Goal: Task Accomplishment & Management: Complete application form

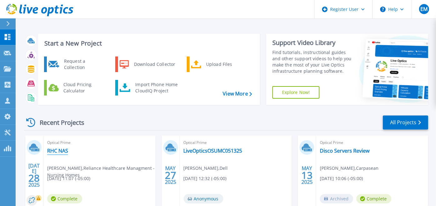
click at [62, 150] on link "RHC NAS" at bounding box center [57, 151] width 21 height 6
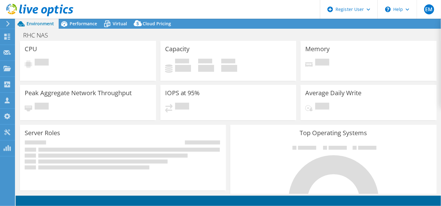
select select "USD"
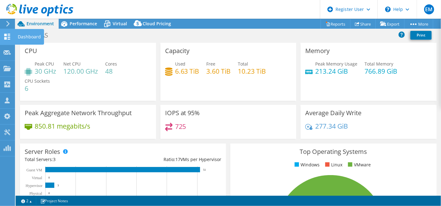
click at [5, 34] on use at bounding box center [7, 37] width 6 height 6
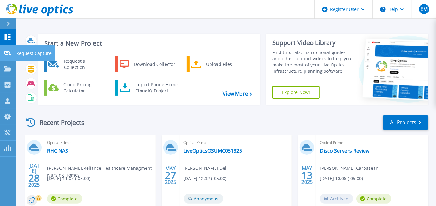
click at [6, 55] on icon at bounding box center [7, 53] width 7 height 5
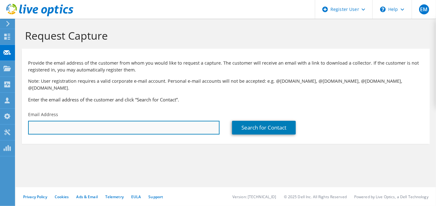
click at [88, 121] on input "text" at bounding box center [123, 128] width 191 height 14
type input "dbond@isgtech.com"
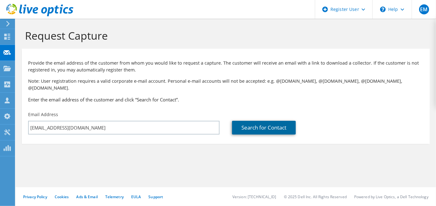
click at [254, 121] on link "Search for Contact" at bounding box center [264, 128] width 64 height 14
type input "ISG TECHNOLOGY, INC. - FED DISTY MANAGED"
type input "Donna"
type input "Bond"
type input "United States"
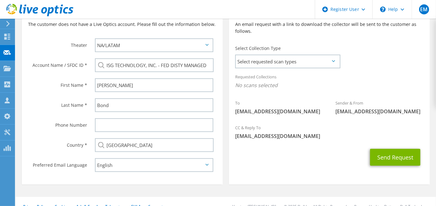
scroll to position [155, 0]
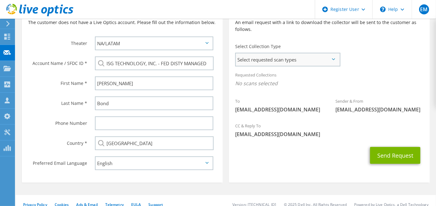
click at [274, 53] on span "Select requested scan types" at bounding box center [288, 59] width 104 height 12
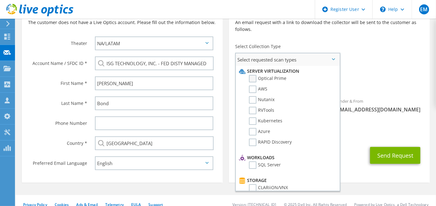
click at [278, 75] on label "Optical Prime" at bounding box center [267, 78] width 37 height 7
click at [0, 0] on input "Optical Prime" at bounding box center [0, 0] width 0 height 0
